Goal: Information Seeking & Learning: Learn about a topic

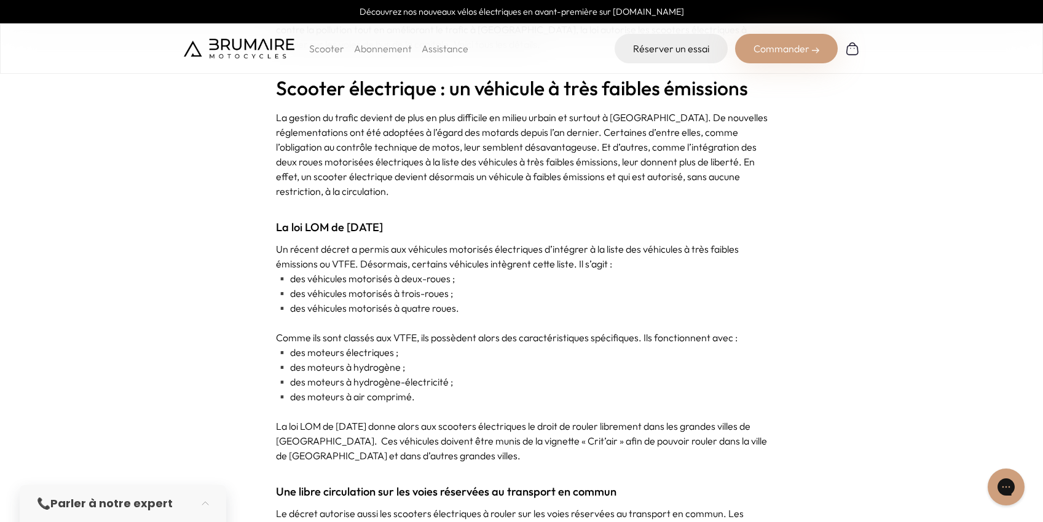
scroll to position [570, 0]
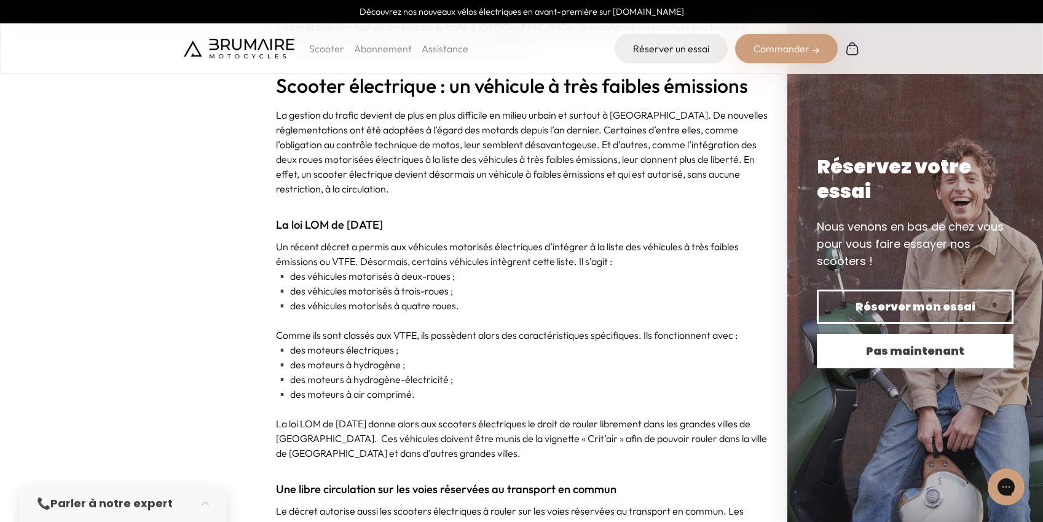
click at [957, 347] on span "Pas maintenant" at bounding box center [916, 350] width 154 height 17
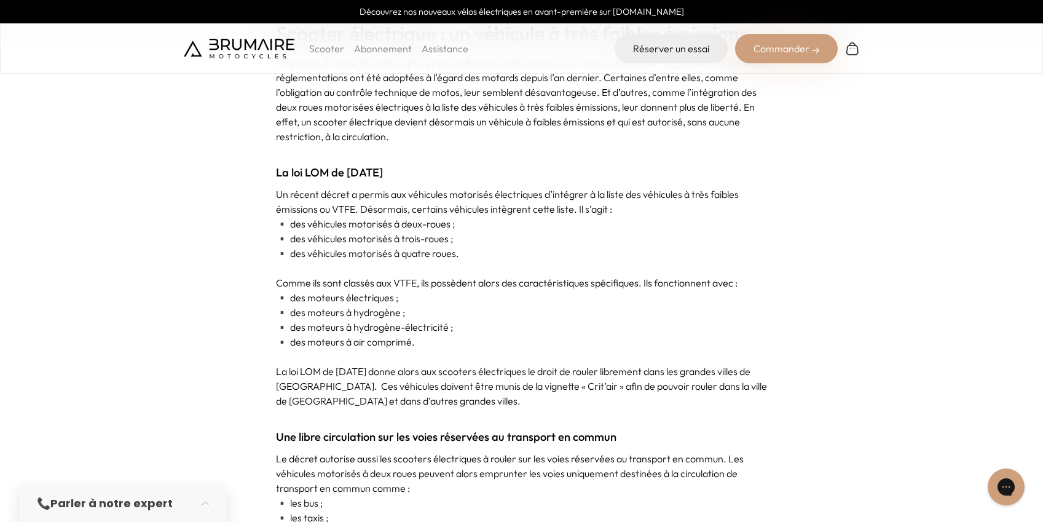
scroll to position [623, 0]
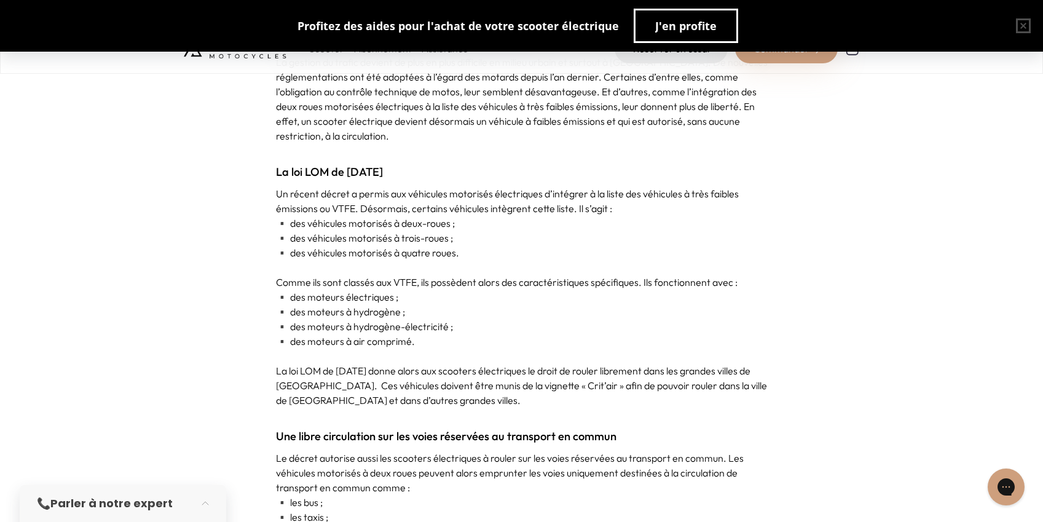
drag, startPoint x: 803, startPoint y: 234, endPoint x: 808, endPoint y: 241, distance: 8.9
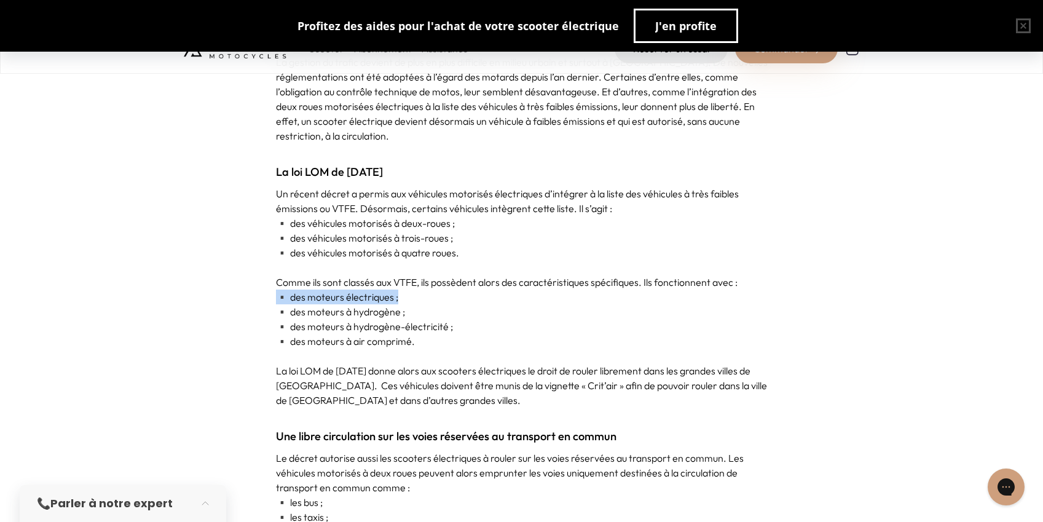
drag, startPoint x: 843, startPoint y: 264, endPoint x: 843, endPoint y: 288, distance: 24.0
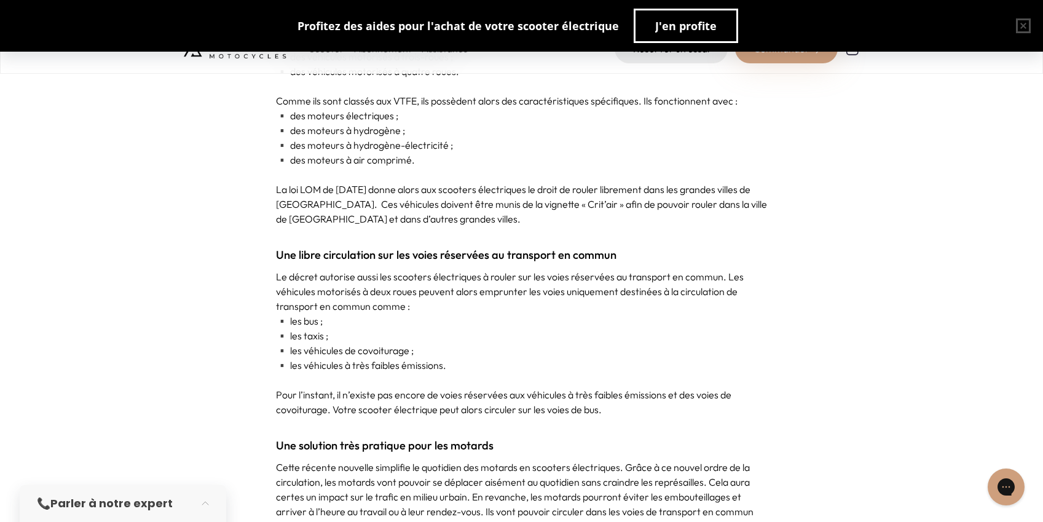
scroll to position [810, 0]
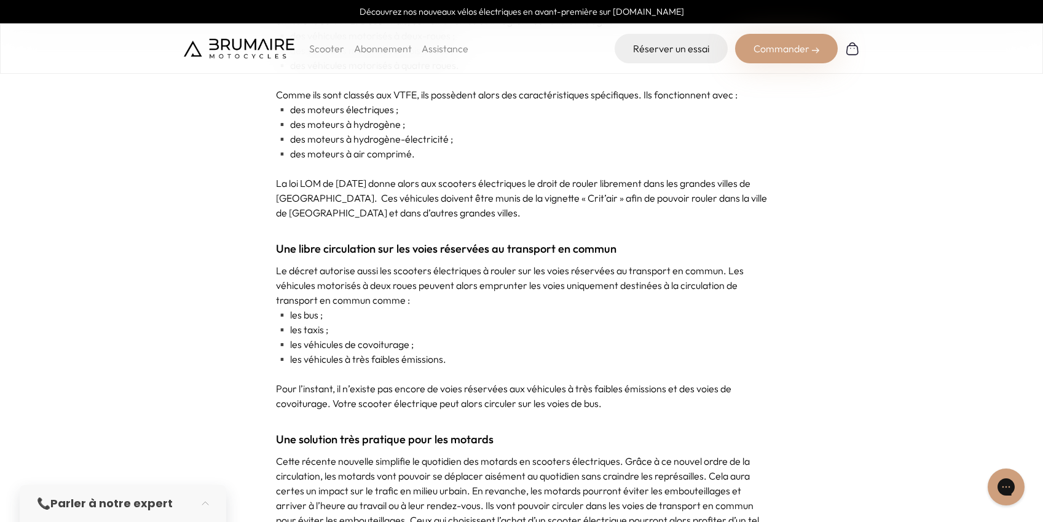
drag, startPoint x: 847, startPoint y: 169, endPoint x: 890, endPoint y: 267, distance: 107.0
drag, startPoint x: 857, startPoint y: 194, endPoint x: 883, endPoint y: 265, distance: 75.5
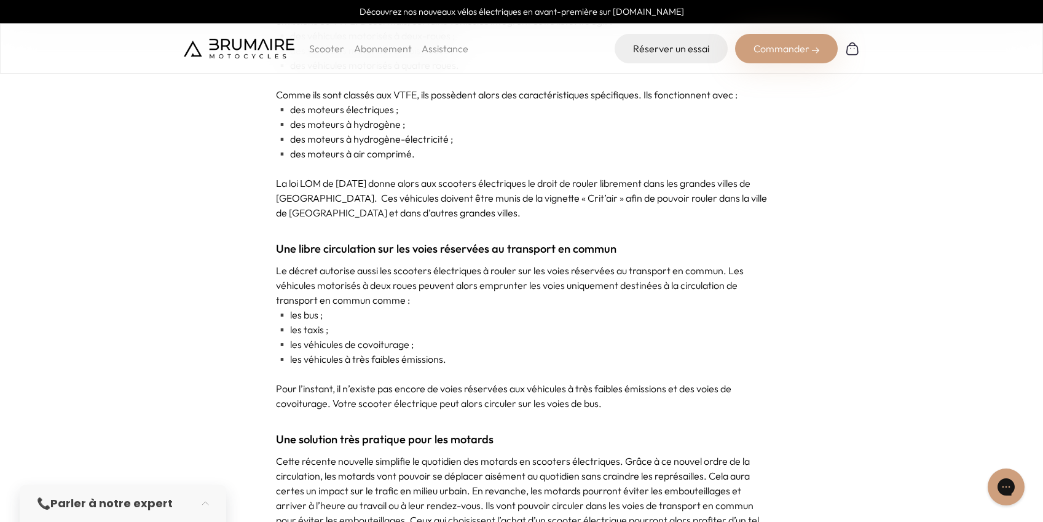
drag, startPoint x: 800, startPoint y: 212, endPoint x: 802, endPoint y: 203, distance: 9.0
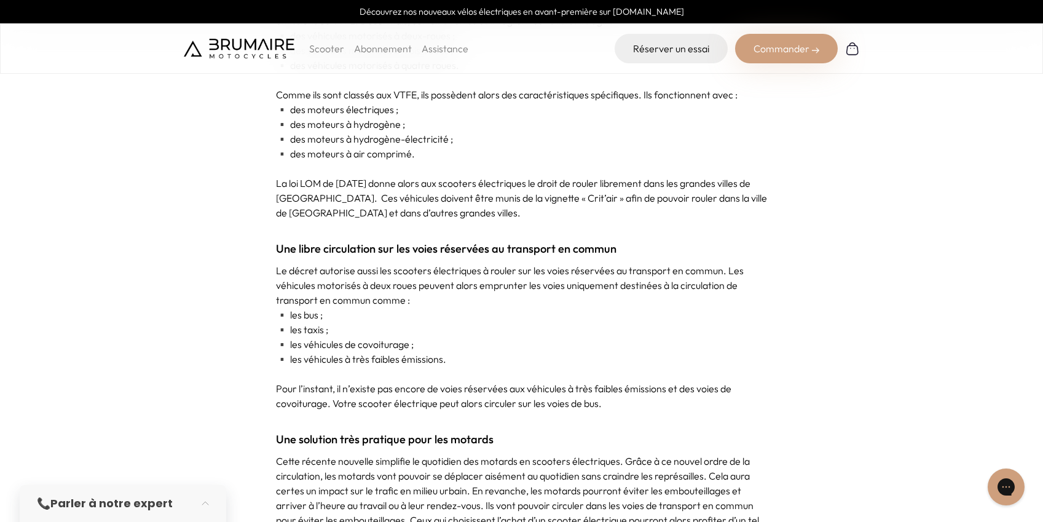
drag, startPoint x: 808, startPoint y: 192, endPoint x: 813, endPoint y: 203, distance: 12.1
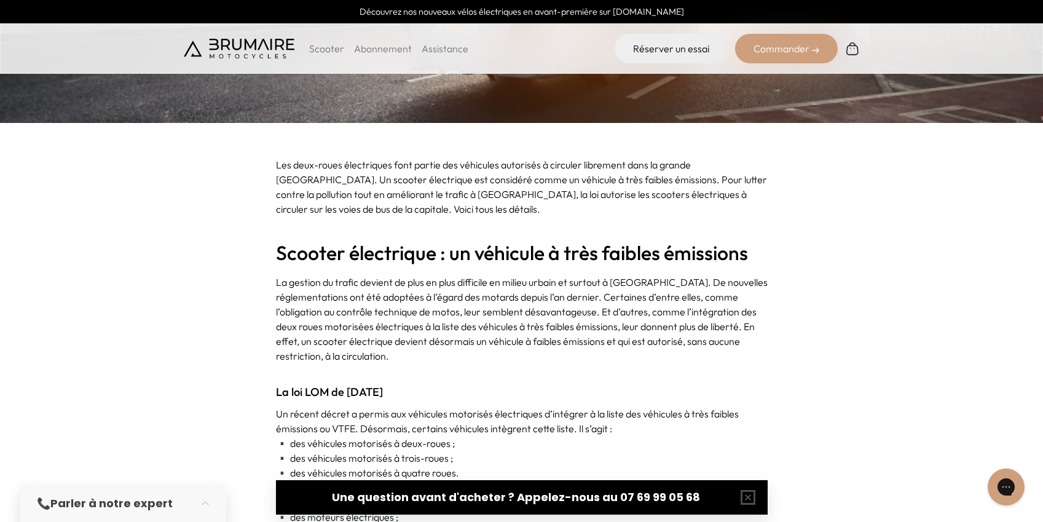
scroll to position [0, 0]
